Goal: Find specific page/section: Locate a particular part of the current website

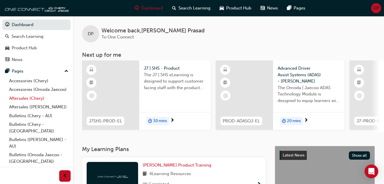
scroll to position [31, 0]
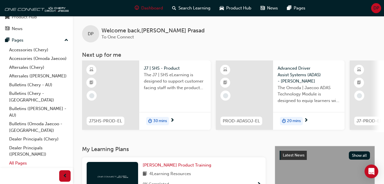
click at [24, 165] on link "All Pages" at bounding box center [39, 163] width 64 height 9
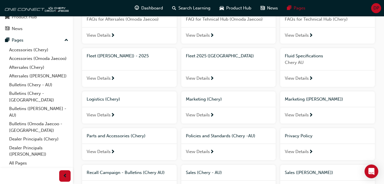
scroll to position [241, 0]
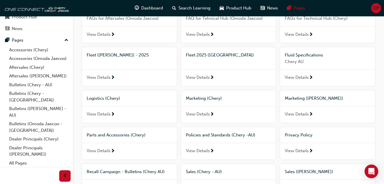
click at [302, 95] on div "Marketing ([PERSON_NAME])" at bounding box center [327, 98] width 95 height 16
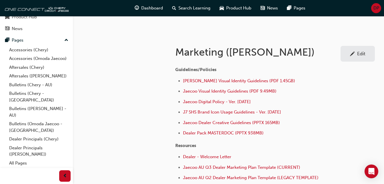
scroll to position [86, 0]
click at [226, 100] on span "Jaecoo Digital Policy - Ver. [DATE]" at bounding box center [217, 101] width 68 height 5
